Goal: Task Accomplishment & Management: Manage account settings

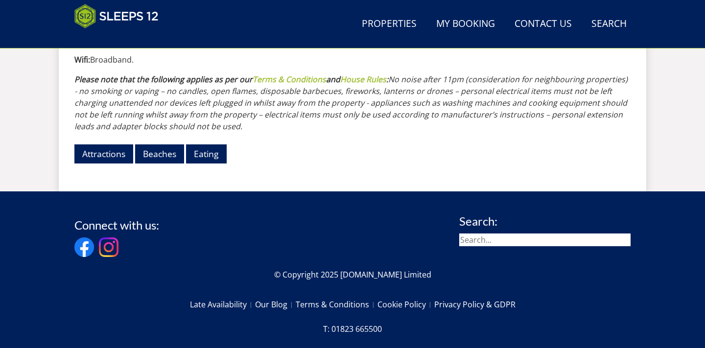
scroll to position [1239, 0]
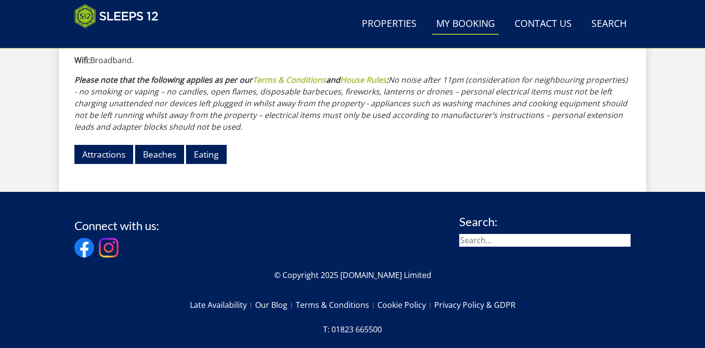
click at [465, 28] on link "My Booking" at bounding box center [466, 24] width 67 height 22
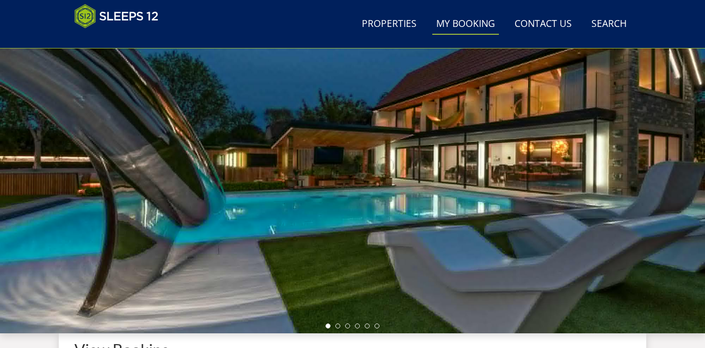
scroll to position [94, 0]
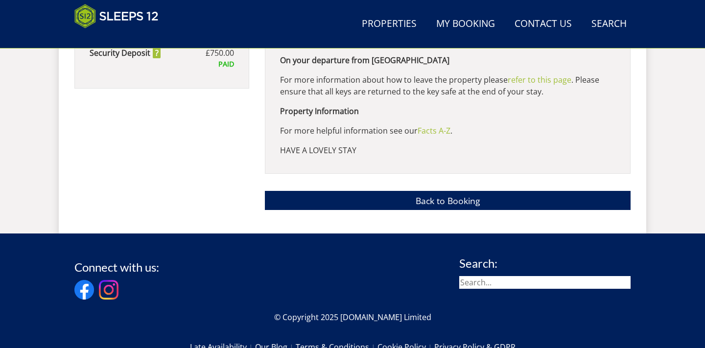
scroll to position [831, 0]
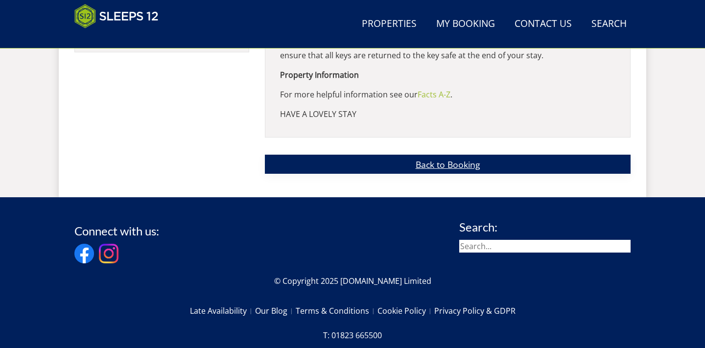
click at [351, 171] on link "Back to Booking" at bounding box center [448, 164] width 366 height 19
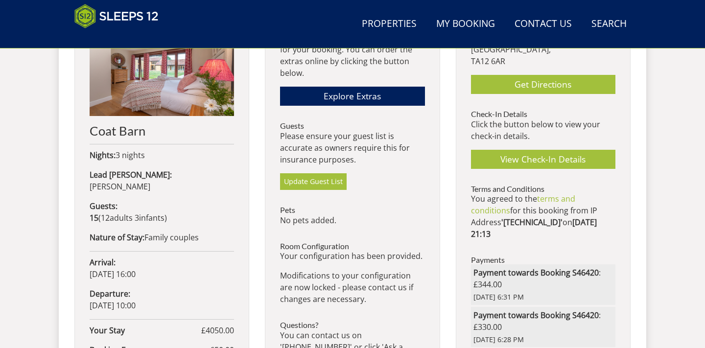
scroll to position [422, 0]
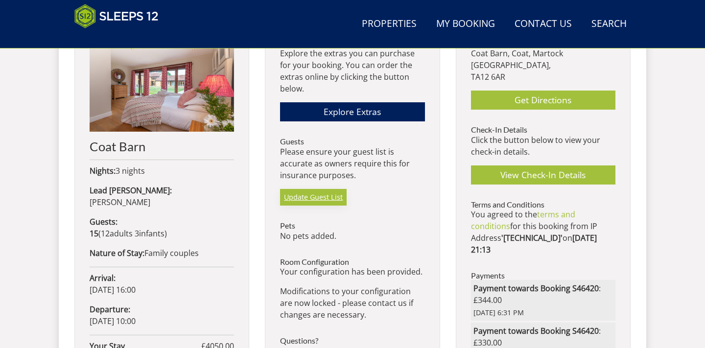
click at [331, 202] on link "Update Guest List" at bounding box center [313, 197] width 67 height 17
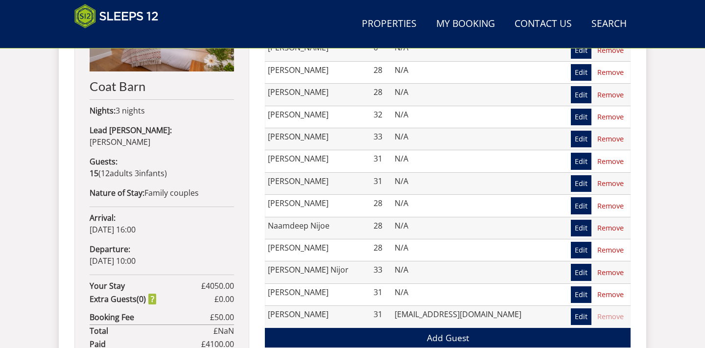
scroll to position [484, 0]
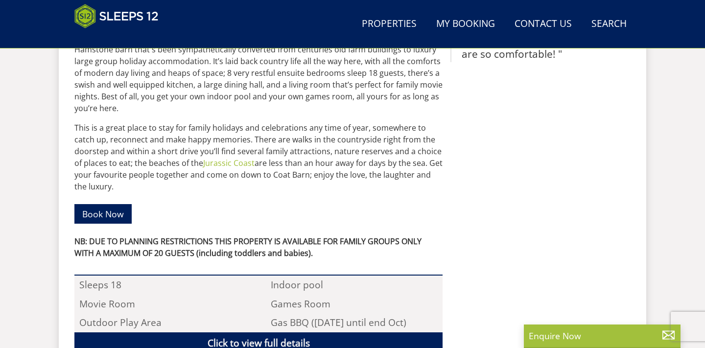
scroll to position [489, 0]
